Goal: Task Accomplishment & Management: Manage account settings

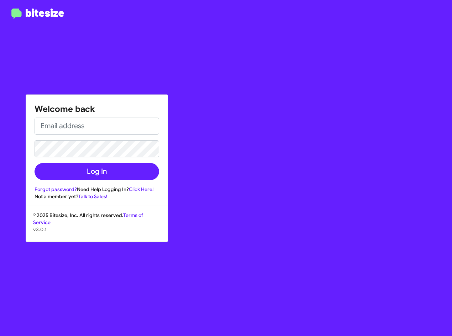
type input "[EMAIL_ADDRESS][DOMAIN_NAME]"
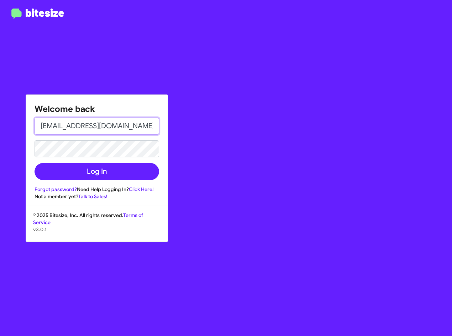
click at [81, 126] on input "[EMAIL_ADDRESS][DOMAIN_NAME]" at bounding box center [96, 126] width 124 height 17
click at [81, 112] on h1 "Welcome back" at bounding box center [96, 108] width 124 height 11
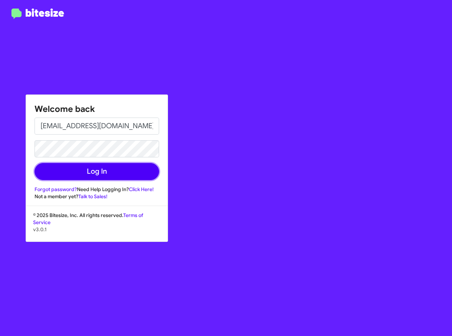
click at [74, 166] on button "Log In" at bounding box center [96, 171] width 124 height 17
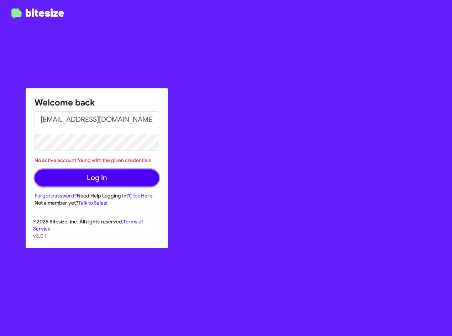
click at [84, 179] on button "Log In" at bounding box center [96, 178] width 124 height 17
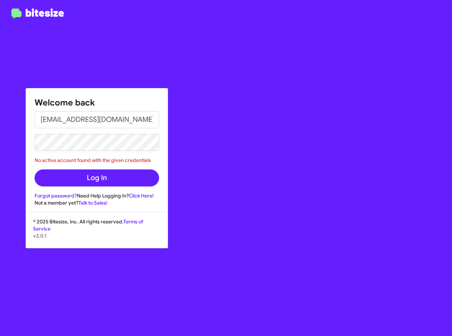
click at [204, 224] on div "Welcome back [PERSON_NAME][EMAIL_ADDRESS][DOMAIN_NAME] No active account found …" at bounding box center [263, 168] width 376 height 336
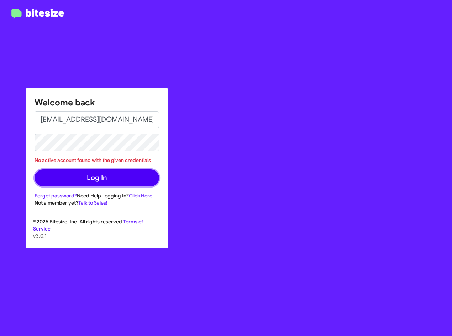
click at [56, 172] on button "Log In" at bounding box center [96, 178] width 124 height 17
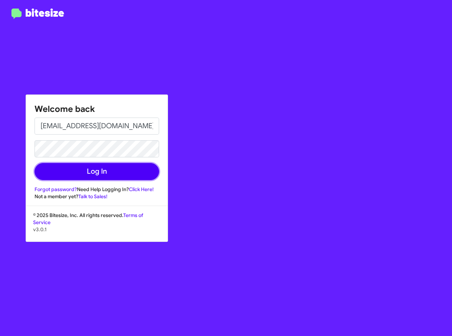
click at [126, 175] on button "Log In" at bounding box center [96, 171] width 124 height 17
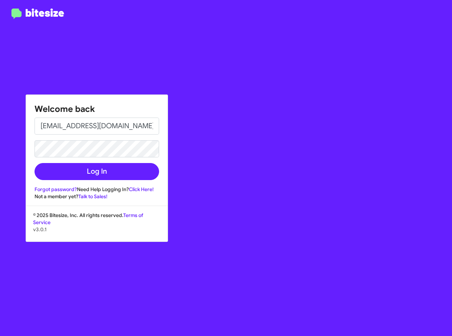
drag, startPoint x: 321, startPoint y: 171, endPoint x: 135, endPoint y: 0, distance: 252.7
click at [320, 171] on div "Welcome back [PERSON_NAME][EMAIL_ADDRESS][DOMAIN_NAME] Log In Forgot password? …" at bounding box center [263, 168] width 376 height 336
